Goal: Task Accomplishment & Management: Complete application form

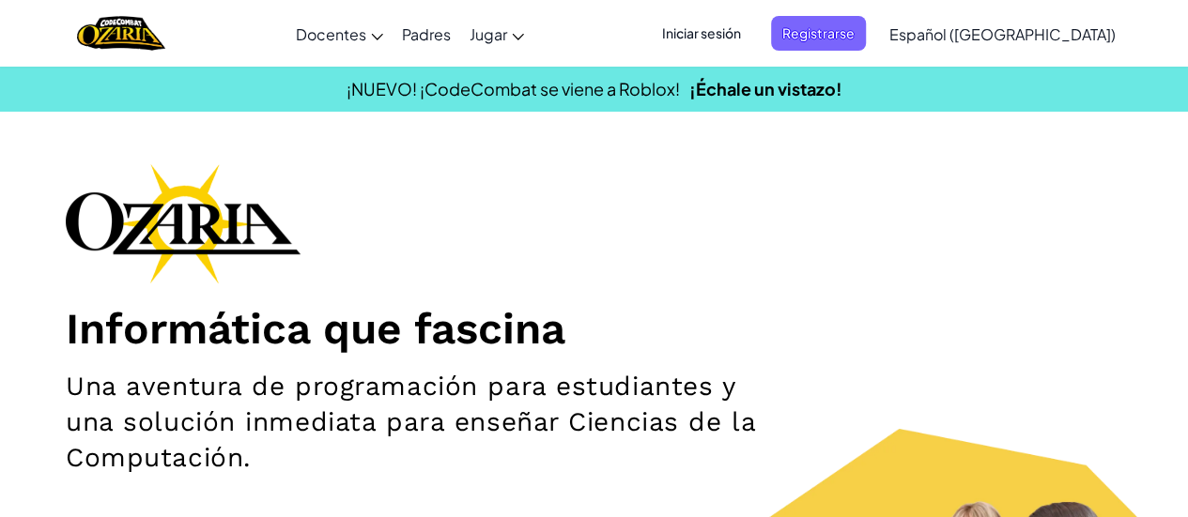
click at [752, 31] on span "Iniciar sesión" at bounding box center [701, 33] width 101 height 35
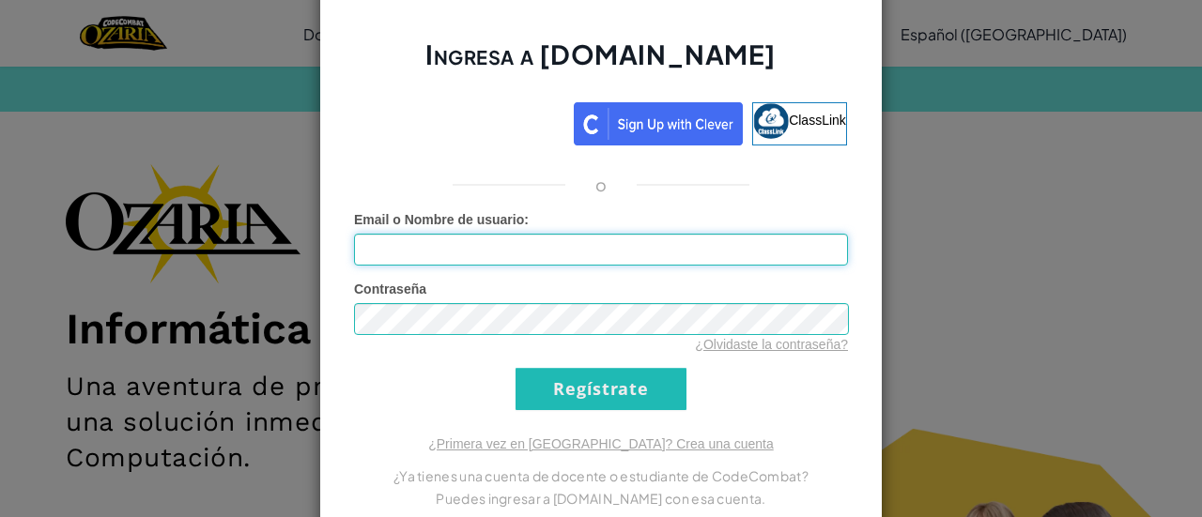
click at [601, 249] on input "Email o Nombre de usuario :" at bounding box center [601, 250] width 494 height 32
type input "[EMAIL_ADDRESS][DOMAIN_NAME]"
click at [360, 251] on input "[EMAIL_ADDRESS][DOMAIN_NAME]" at bounding box center [601, 250] width 494 height 32
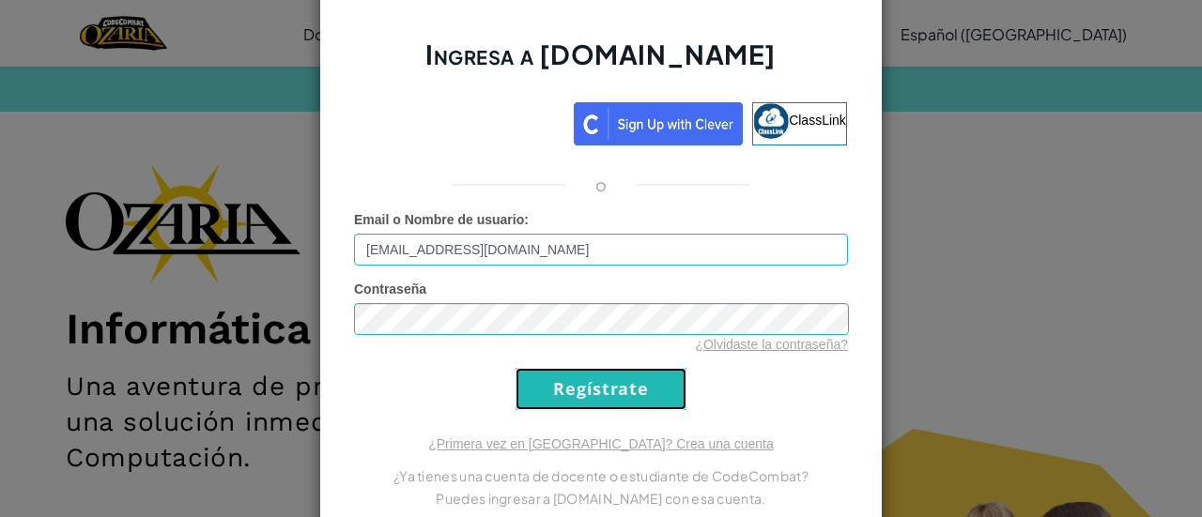
click at [543, 393] on input "Regístrate" at bounding box center [600, 389] width 171 height 42
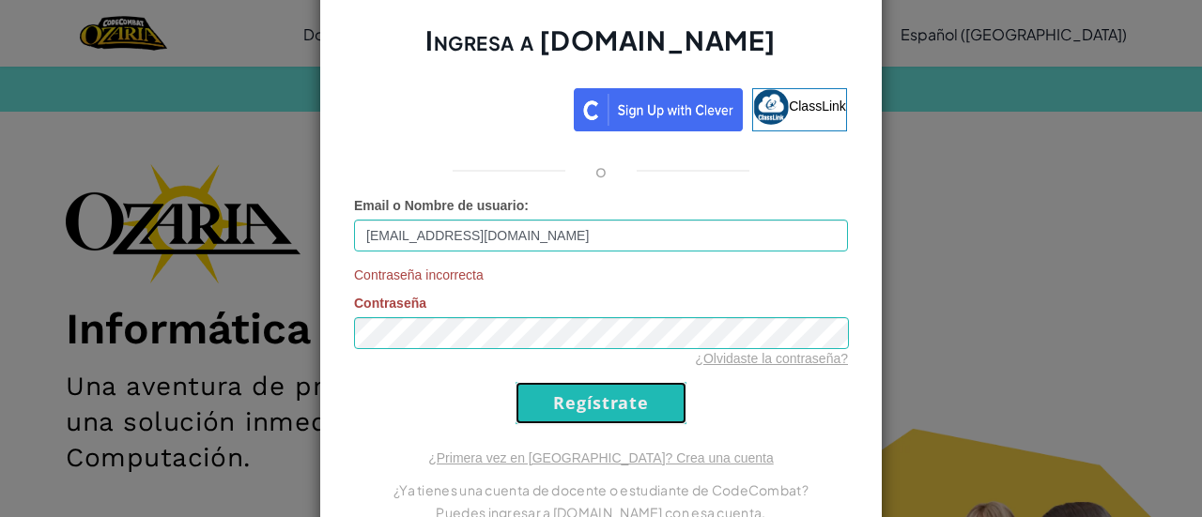
click at [536, 407] on input "Regístrate" at bounding box center [600, 403] width 171 height 42
